Goal: Task Accomplishment & Management: Manage account settings

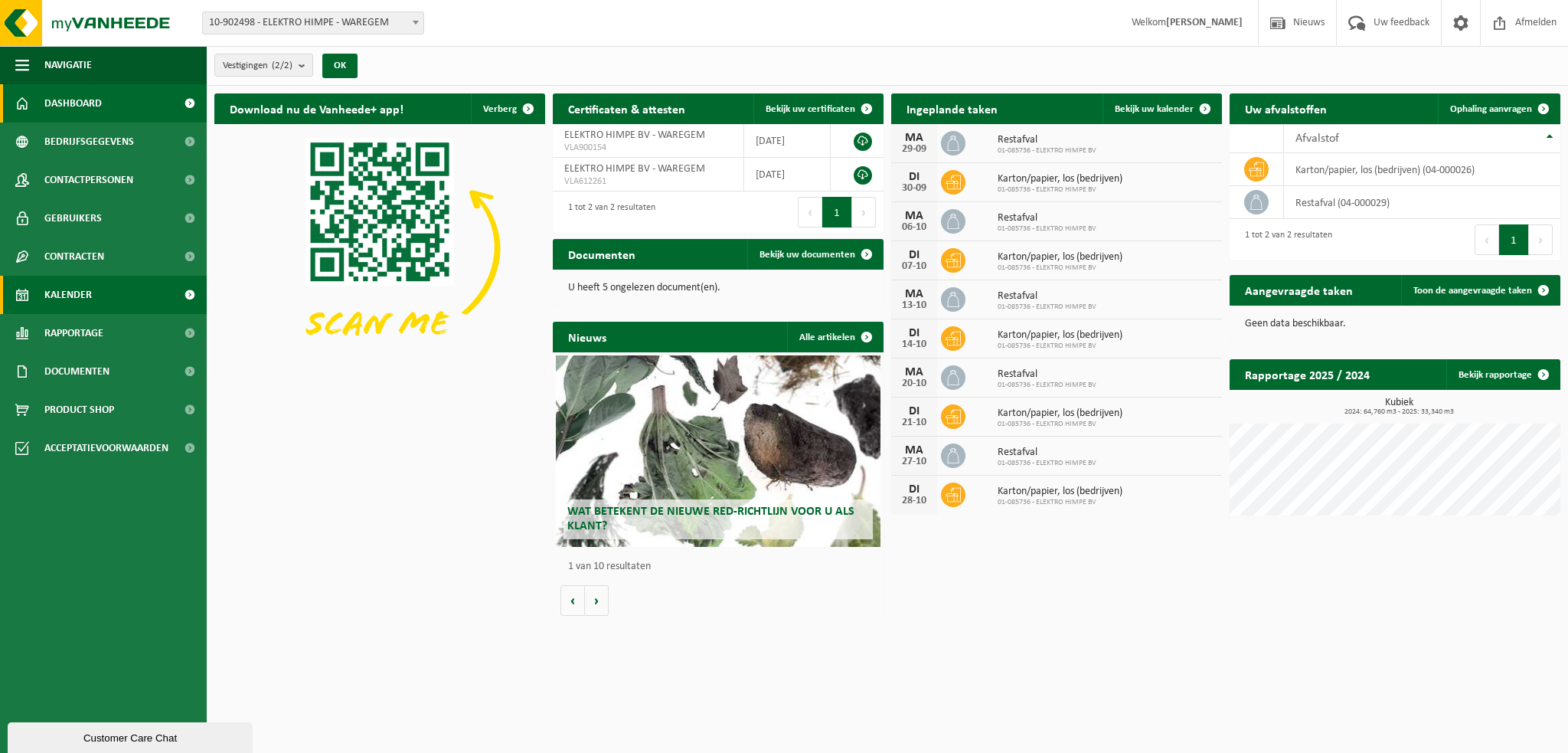
click at [61, 285] on span "Kalender" at bounding box center [68, 295] width 48 height 38
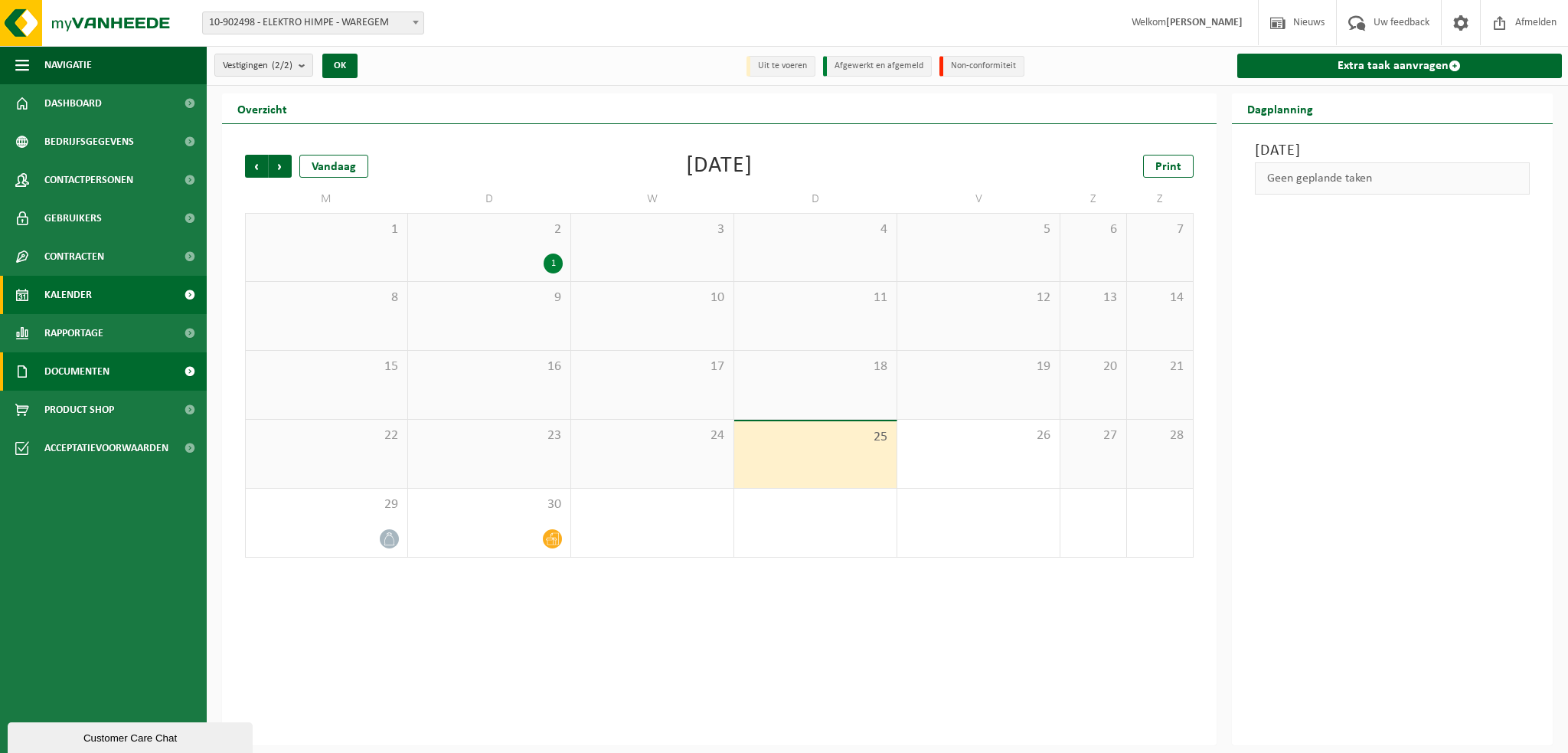
click at [94, 366] on span "Documenten" at bounding box center [77, 371] width 65 height 38
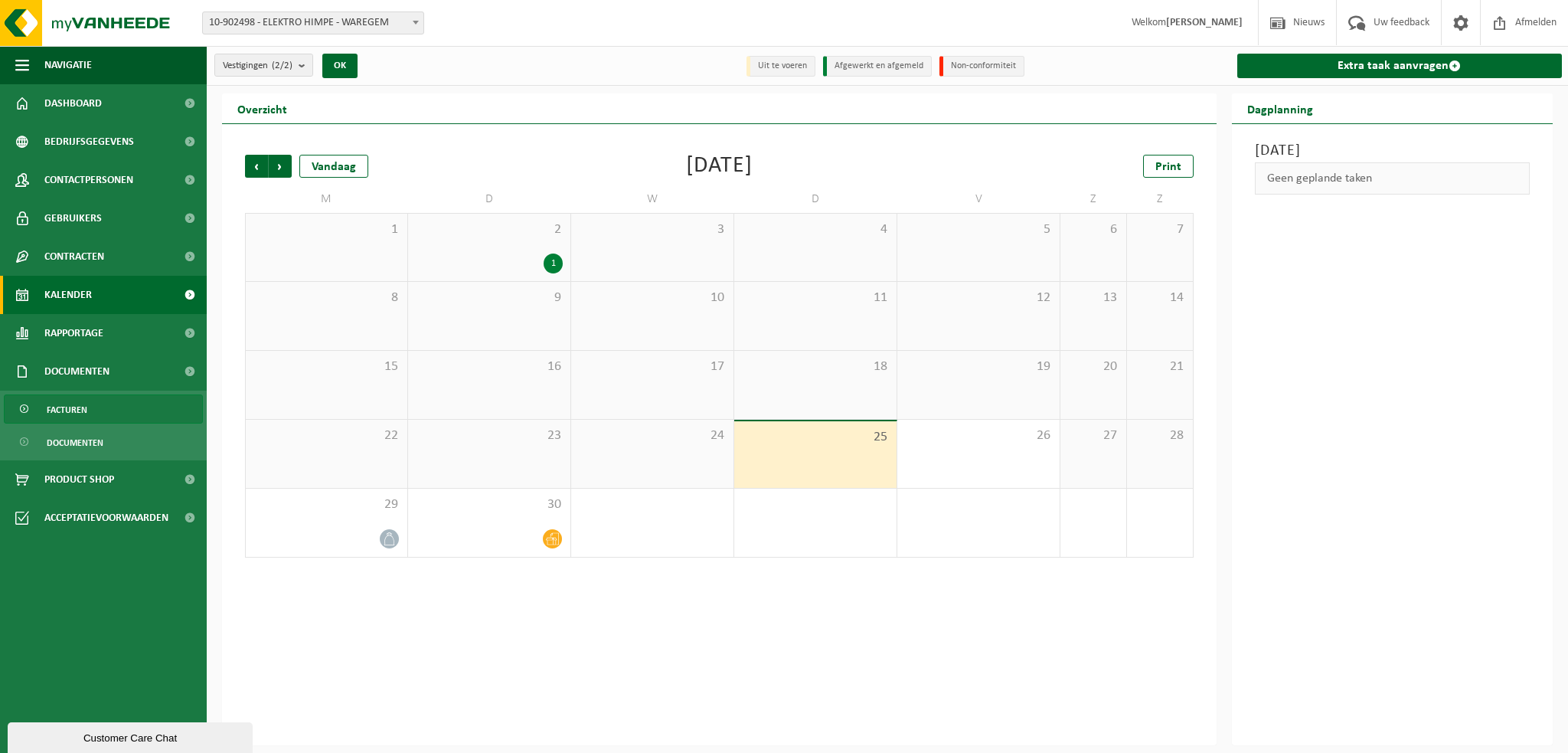
click at [71, 413] on span "Facturen" at bounding box center [67, 409] width 40 height 29
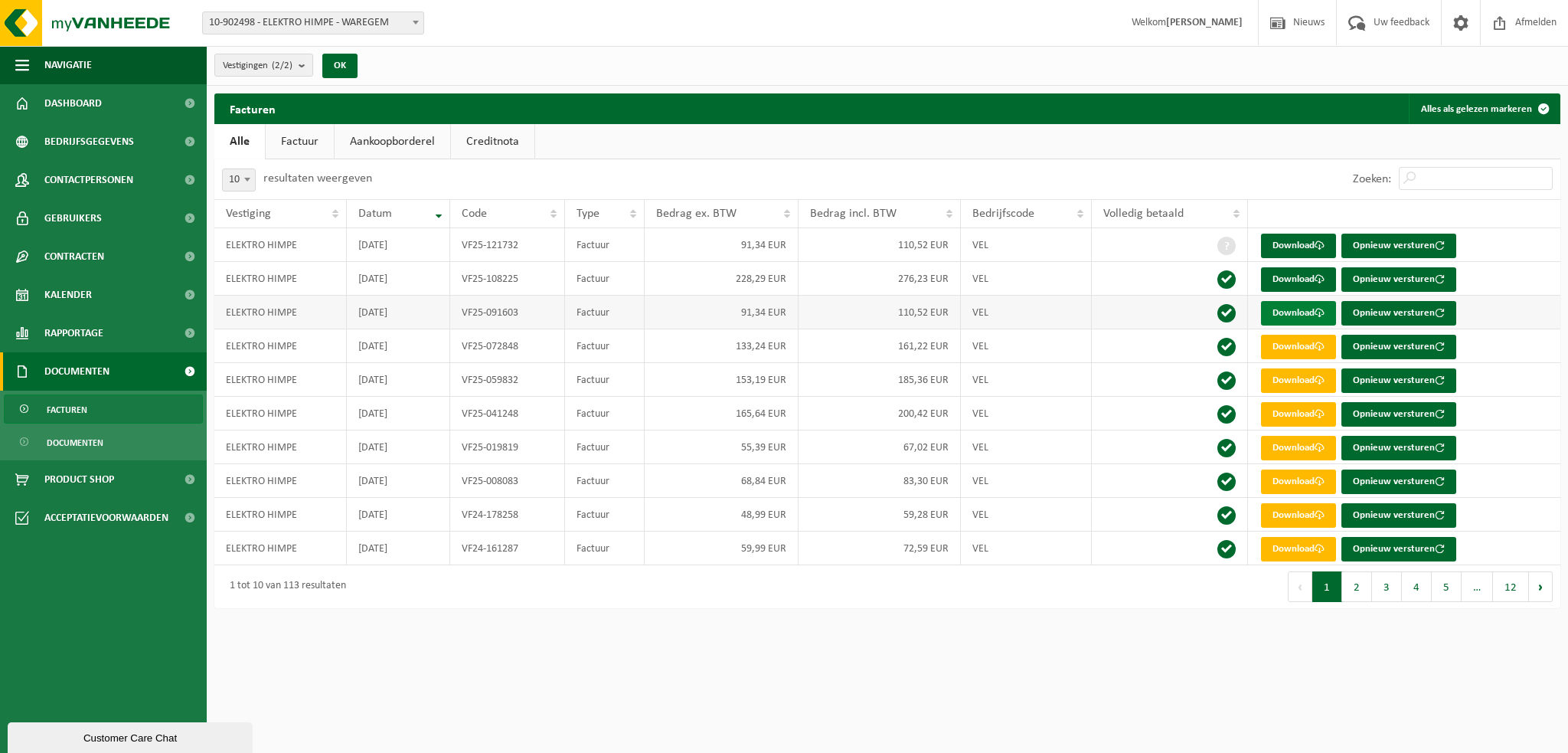
click at [1298, 314] on link "Download" at bounding box center [1298, 313] width 75 height 25
click at [1309, 304] on link "Download" at bounding box center [1298, 313] width 75 height 25
click at [1295, 274] on link "Download" at bounding box center [1298, 279] width 75 height 25
click at [1194, 665] on html "Vestiging: 10-902498 - ELEKTRO HIMPE - WAREGEM 01-085736 - ELEKTRO HIMPE BV - W…" at bounding box center [784, 376] width 1568 height 753
click at [1313, 345] on link "Download" at bounding box center [1298, 347] width 75 height 25
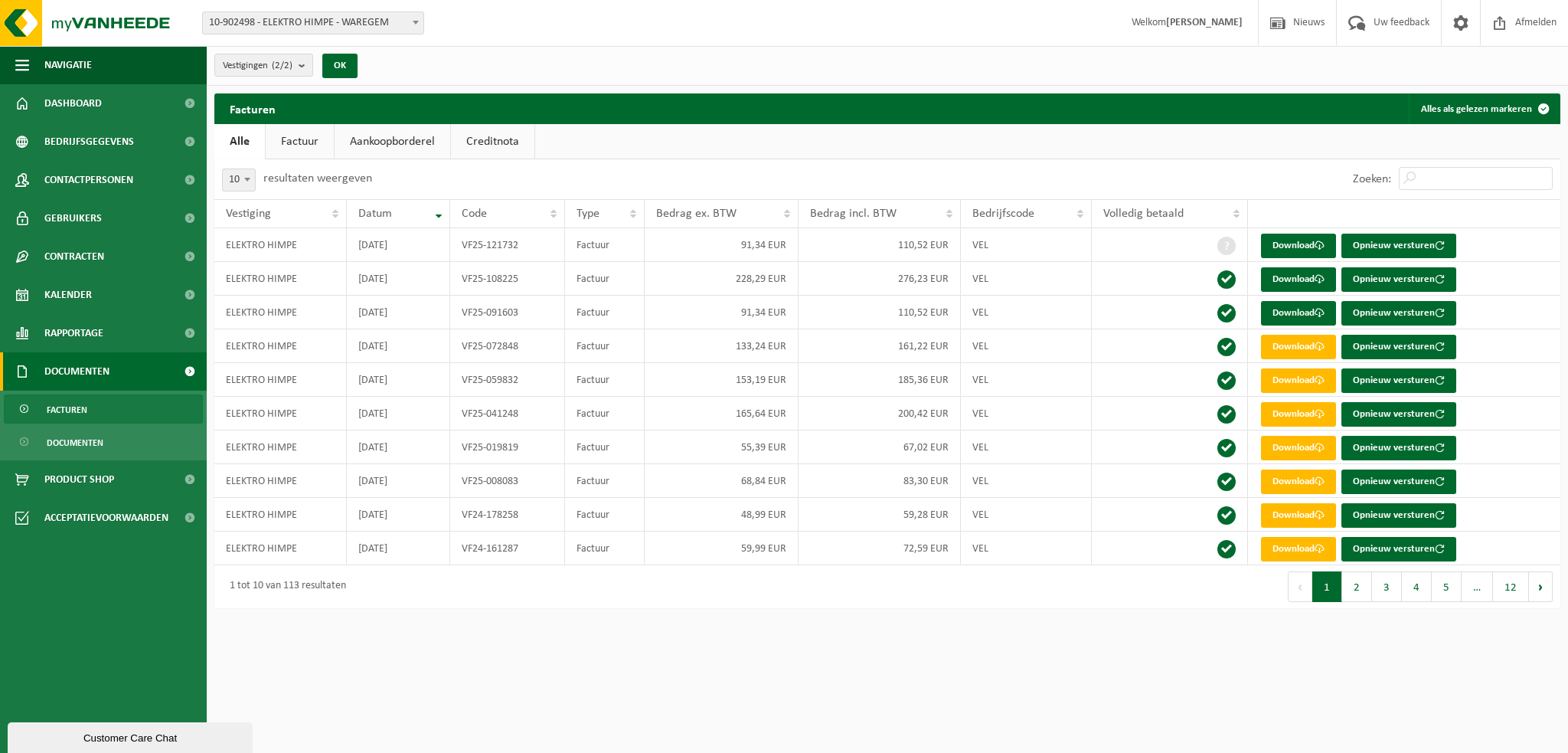
click at [918, 639] on html "Vestiging: 10-902498 - ELEKTRO HIMPE - WAREGEM 01-085736 - ELEKTRO HIMPE BV - W…" at bounding box center [784, 376] width 1568 height 753
click at [71, 334] on span "Rapportage" at bounding box center [74, 333] width 59 height 38
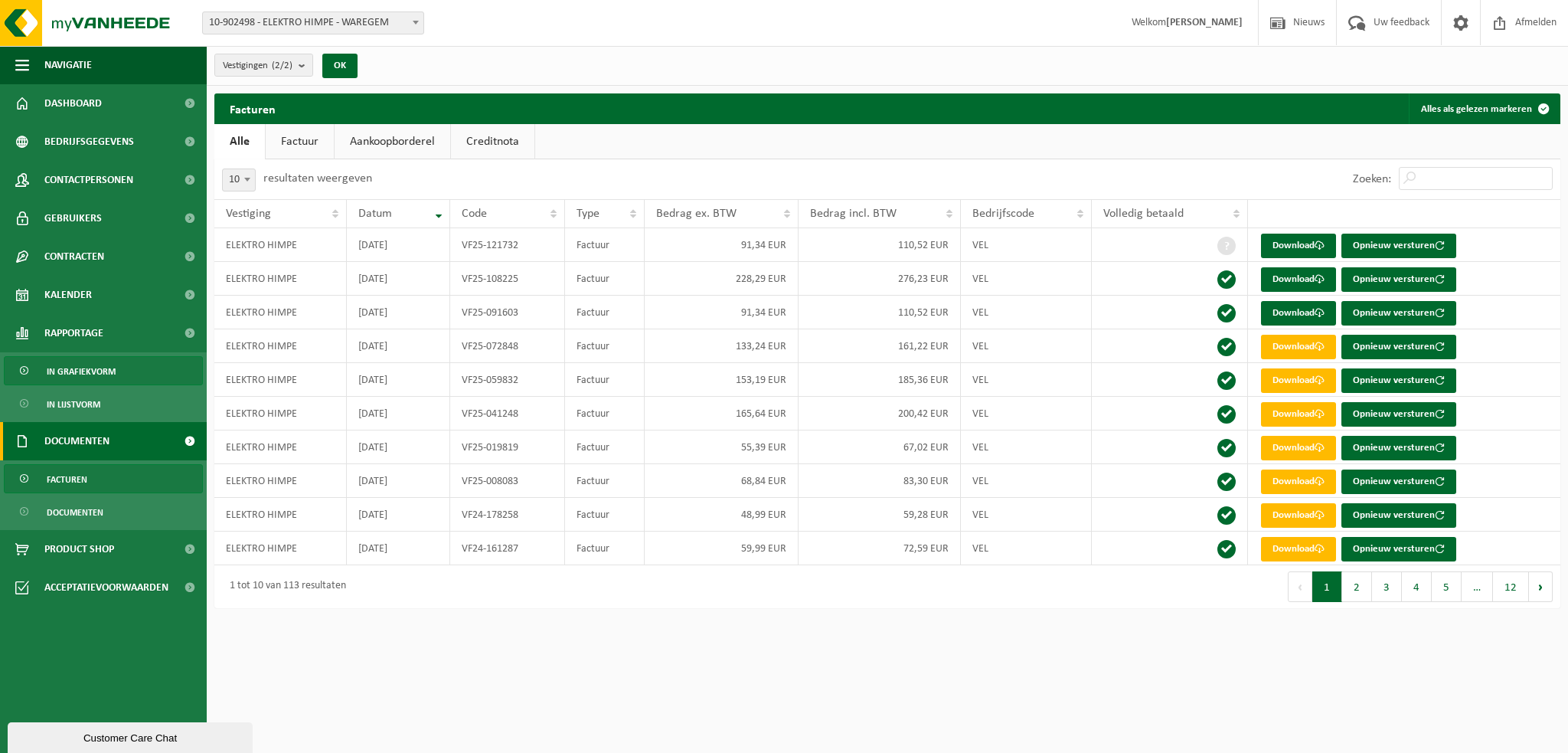
click at [83, 365] on span "In grafiekvorm" at bounding box center [81, 371] width 69 height 29
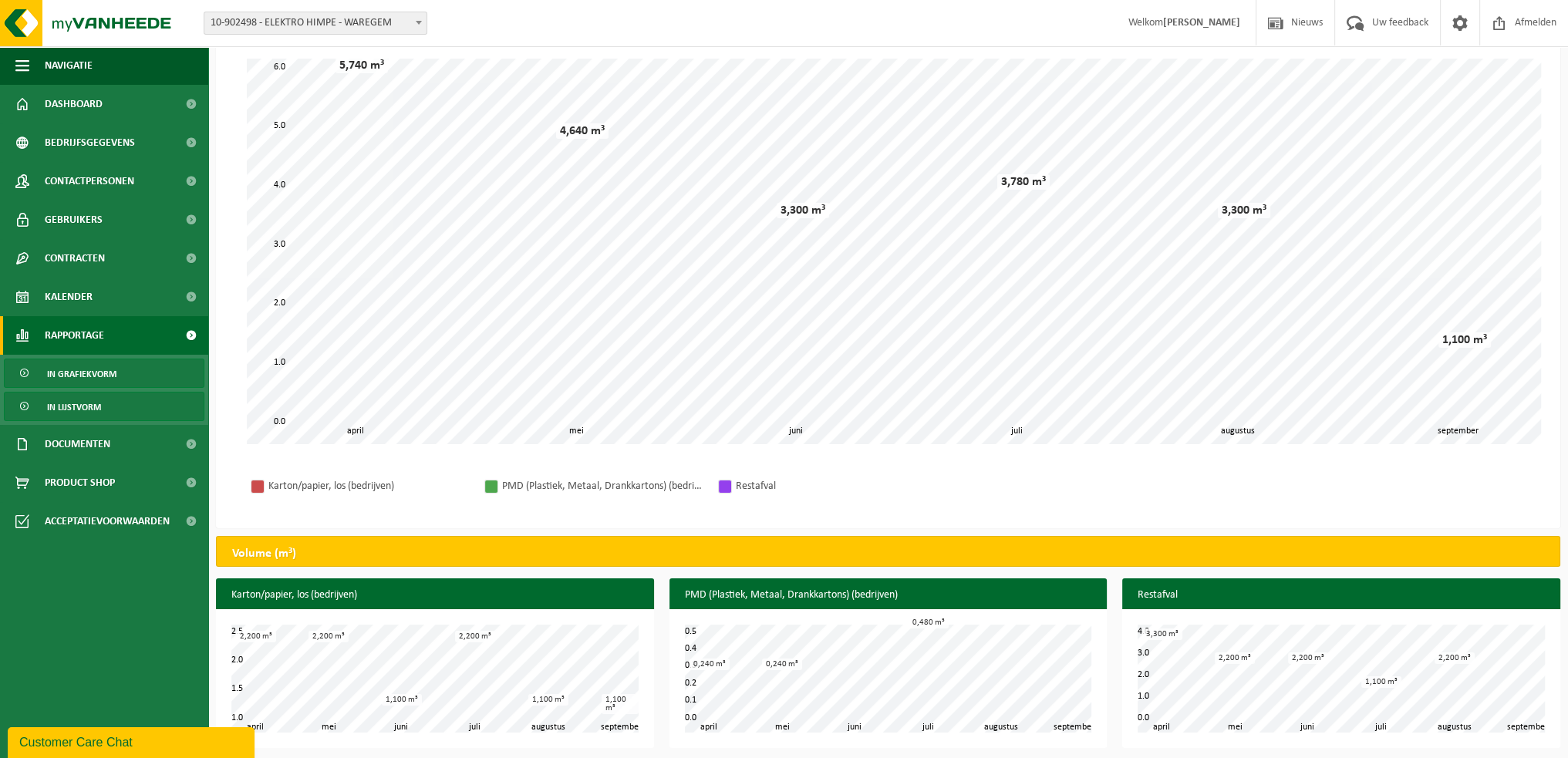
scroll to position [118, 0]
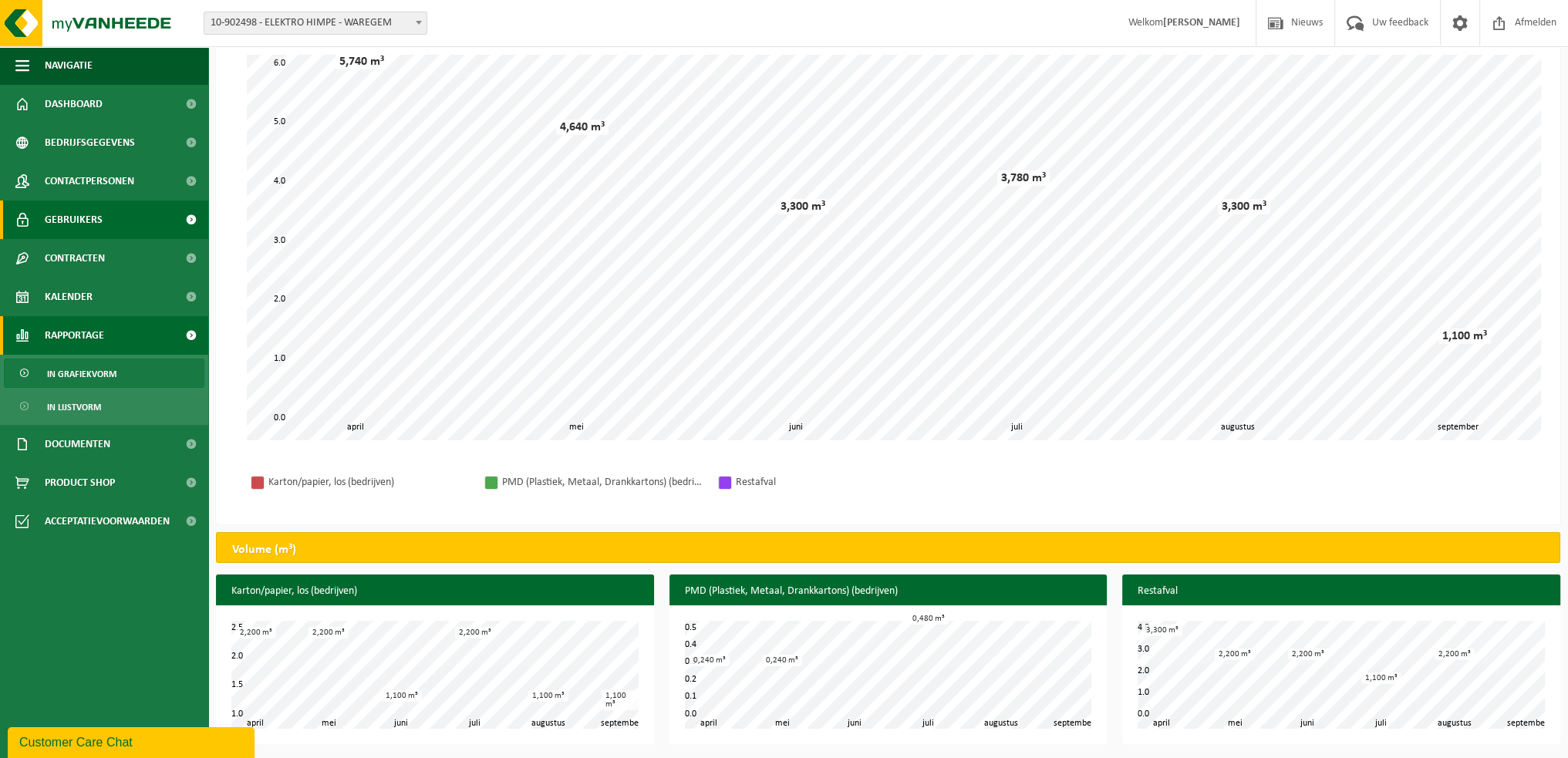
click at [79, 216] on span "Gebruikers" at bounding box center [73, 220] width 58 height 38
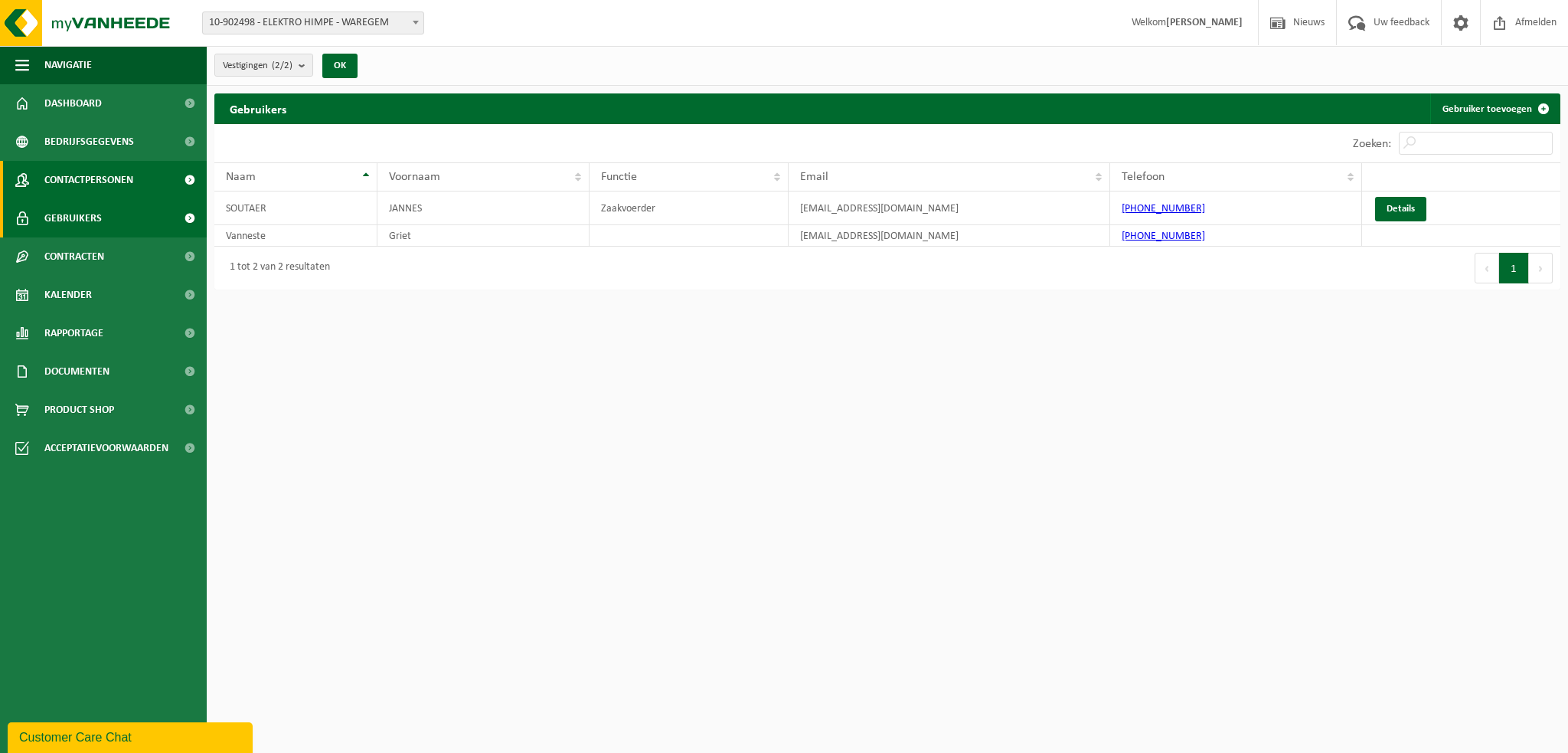
click at [92, 175] on span "Contactpersonen" at bounding box center [89, 180] width 89 height 38
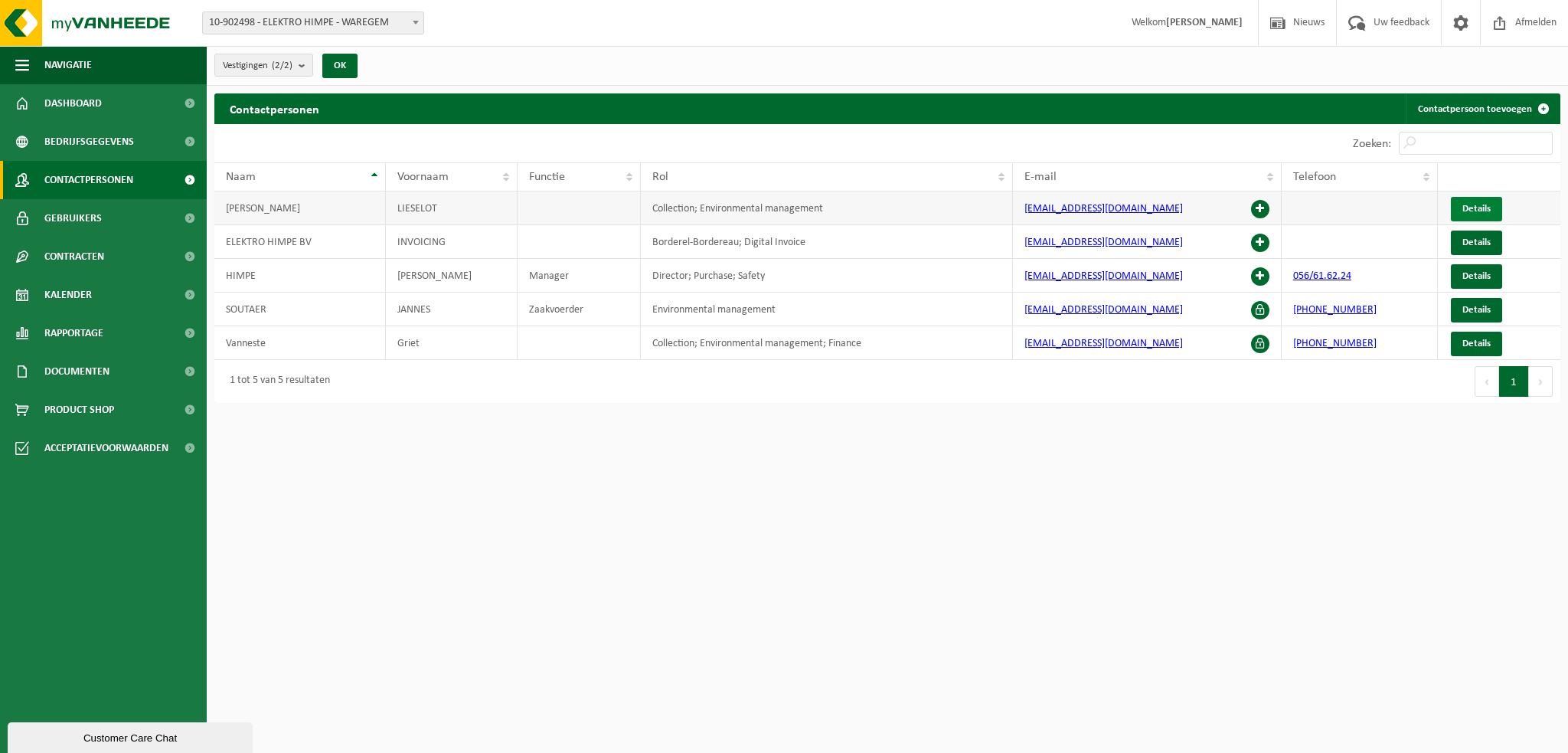
click at [1482, 208] on span "Details" at bounding box center [1477, 209] width 29 height 10
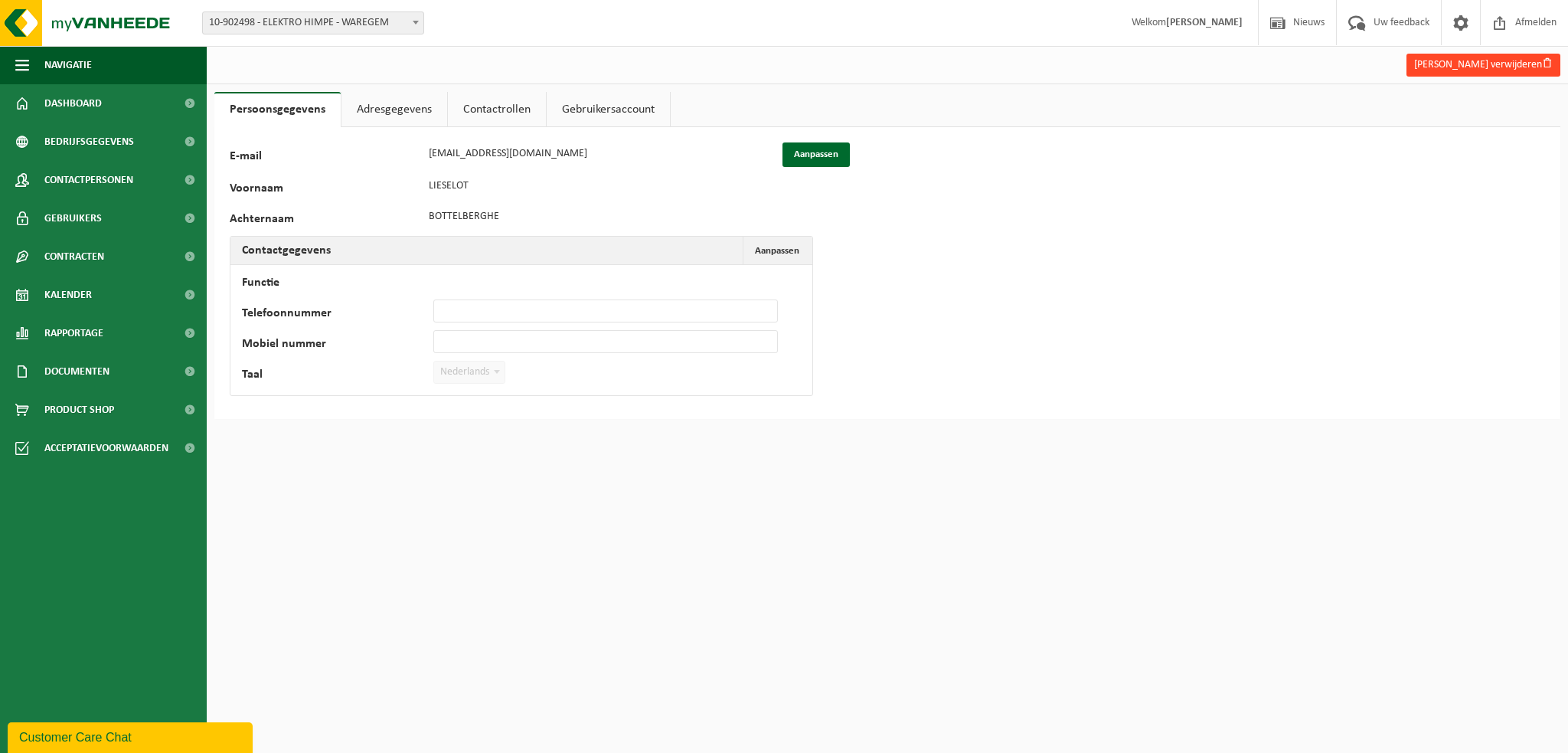
click at [1443, 60] on button "Lieselot Bottelberghe verwijderen" at bounding box center [1483, 65] width 154 height 23
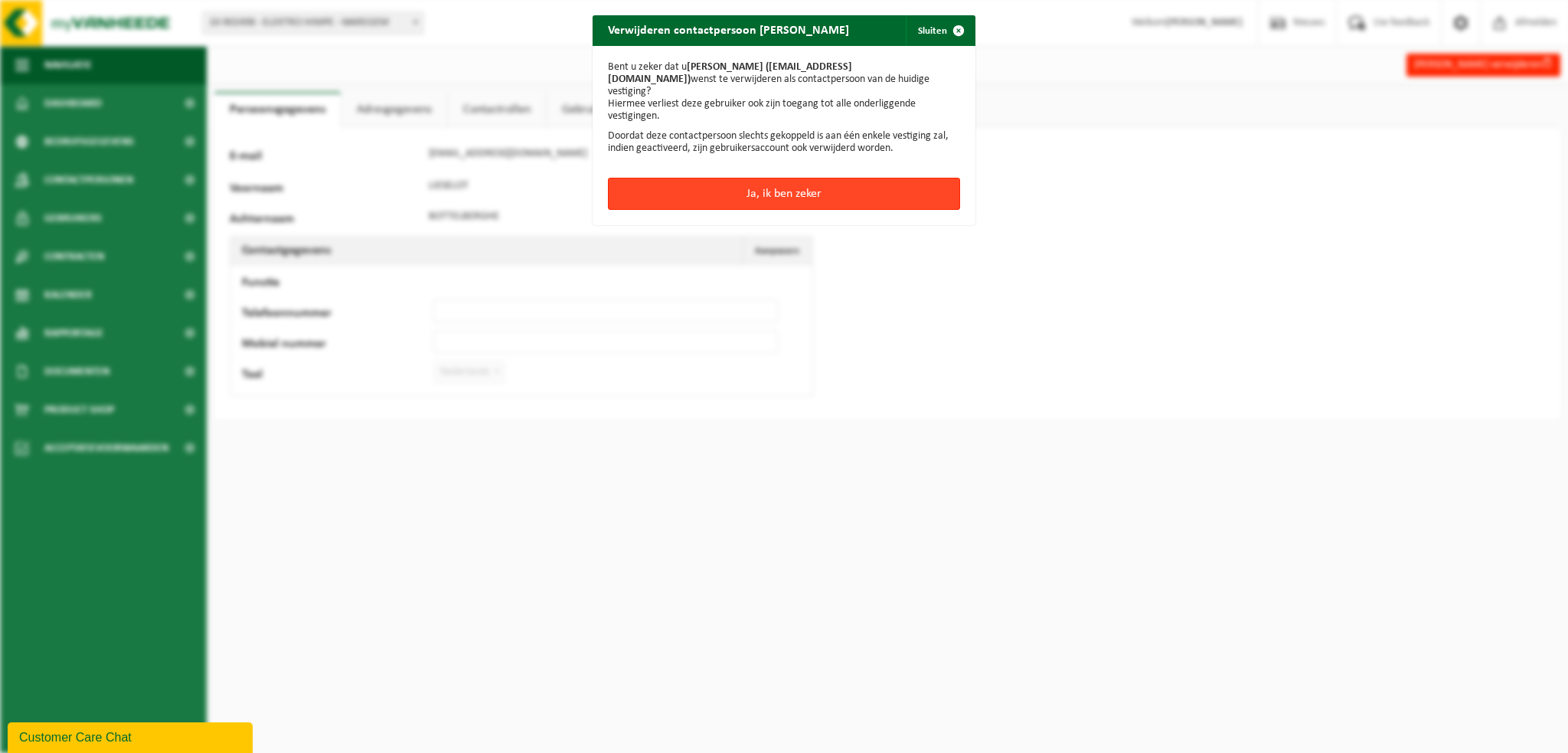
click at [779, 178] on button "Ja, ik ben zeker" at bounding box center [784, 194] width 352 height 33
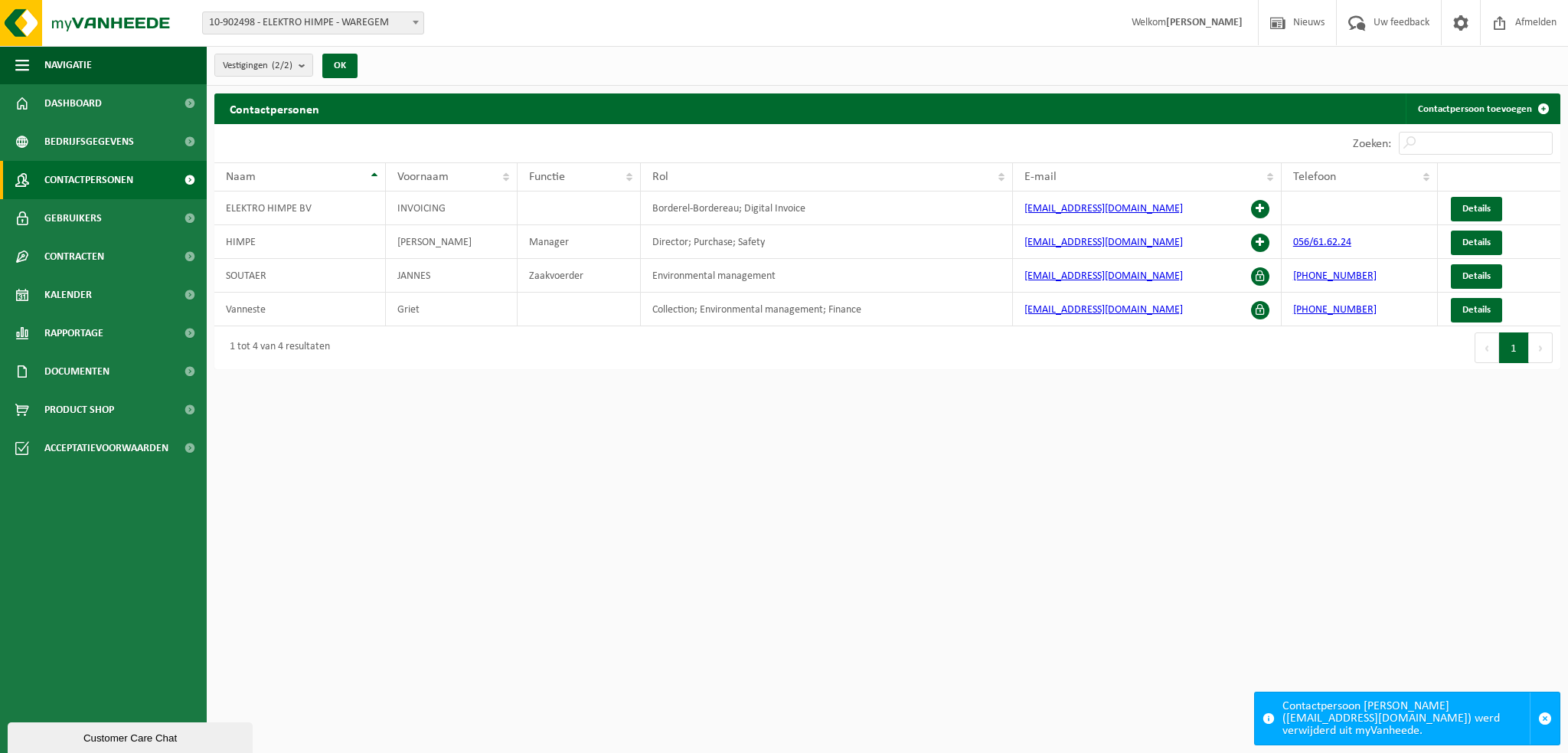
click at [1030, 604] on html "Vestiging: 10-902498 - ELEKTRO HIMPE - WAREGEM 01-085736 - ELEKTRO HIMPE BV - W…" at bounding box center [784, 376] width 1568 height 753
click at [67, 98] on span "Dashboard" at bounding box center [73, 103] width 57 height 38
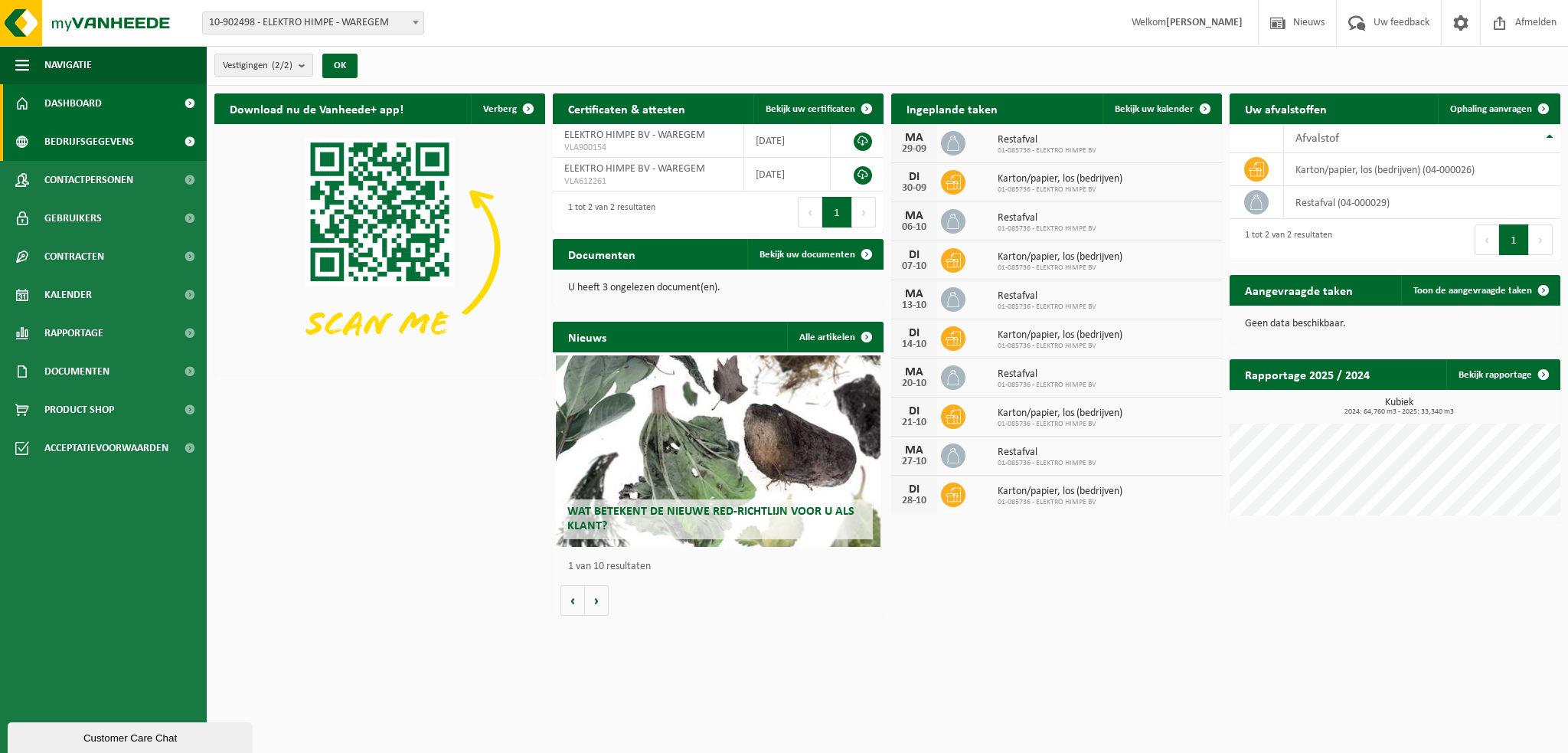
click at [110, 137] on span "Bedrijfsgegevens" at bounding box center [89, 141] width 90 height 38
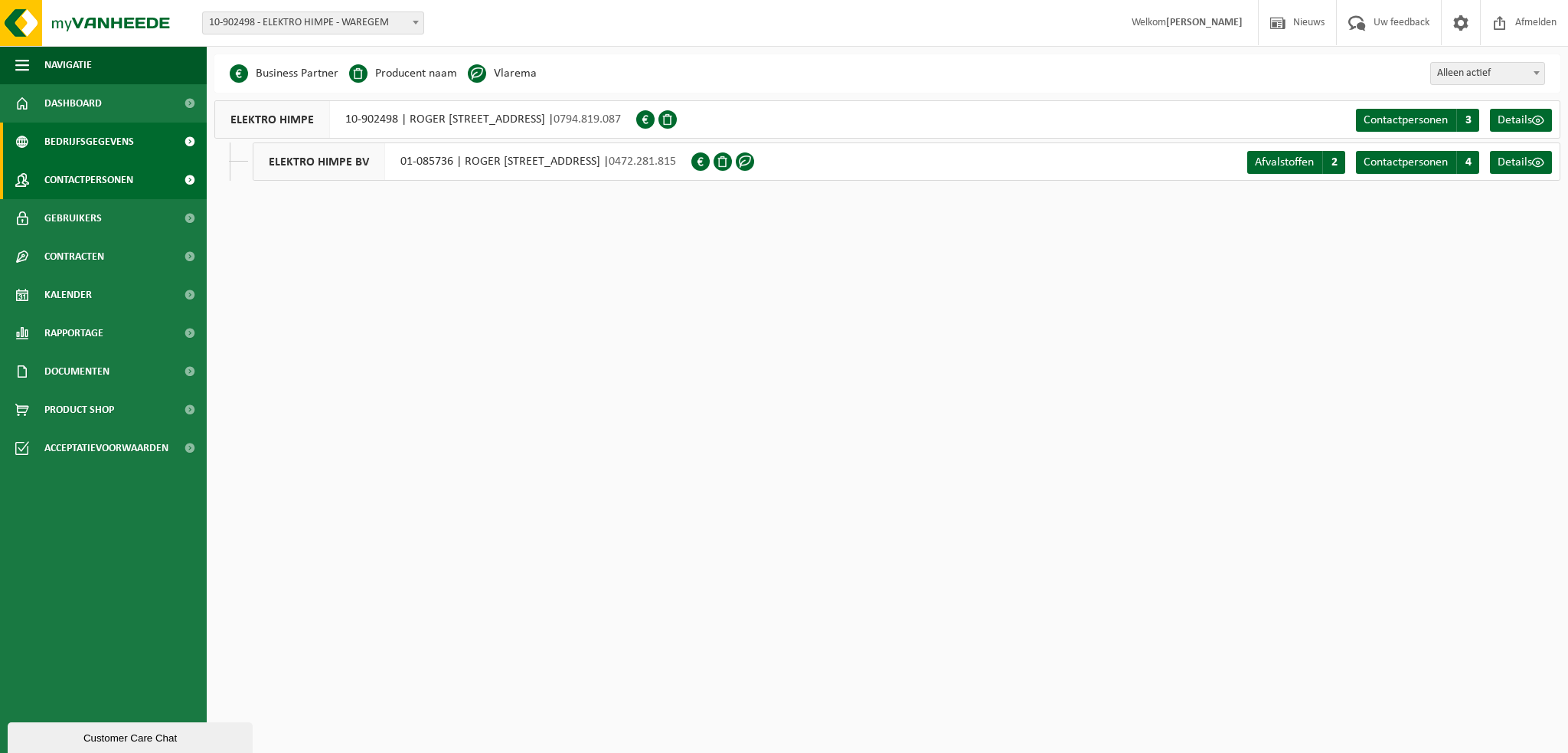
click at [92, 186] on span "Contactpersonen" at bounding box center [89, 180] width 89 height 38
